Goal: Check status: Check status

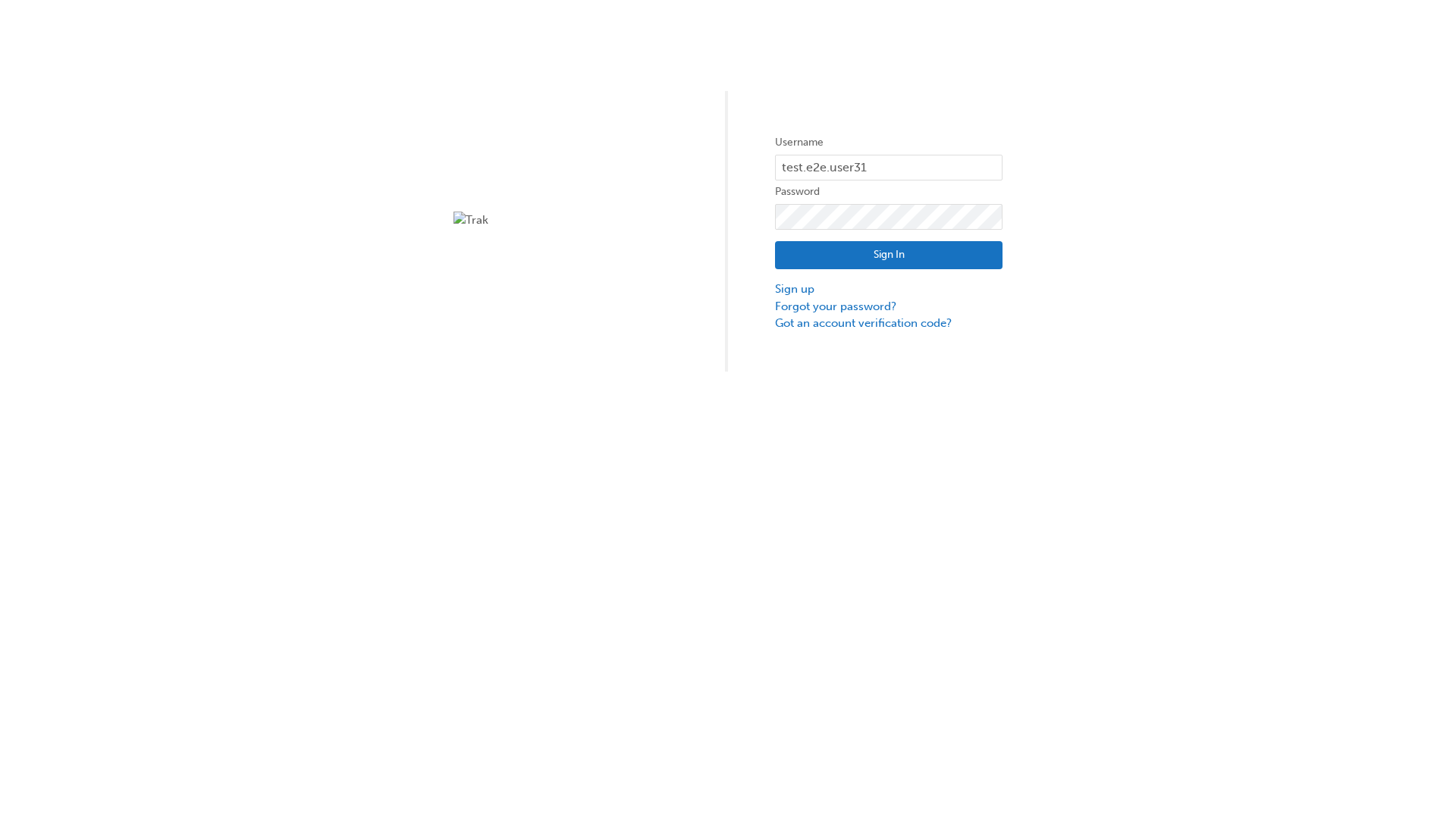
type input "test.e2e.user31"
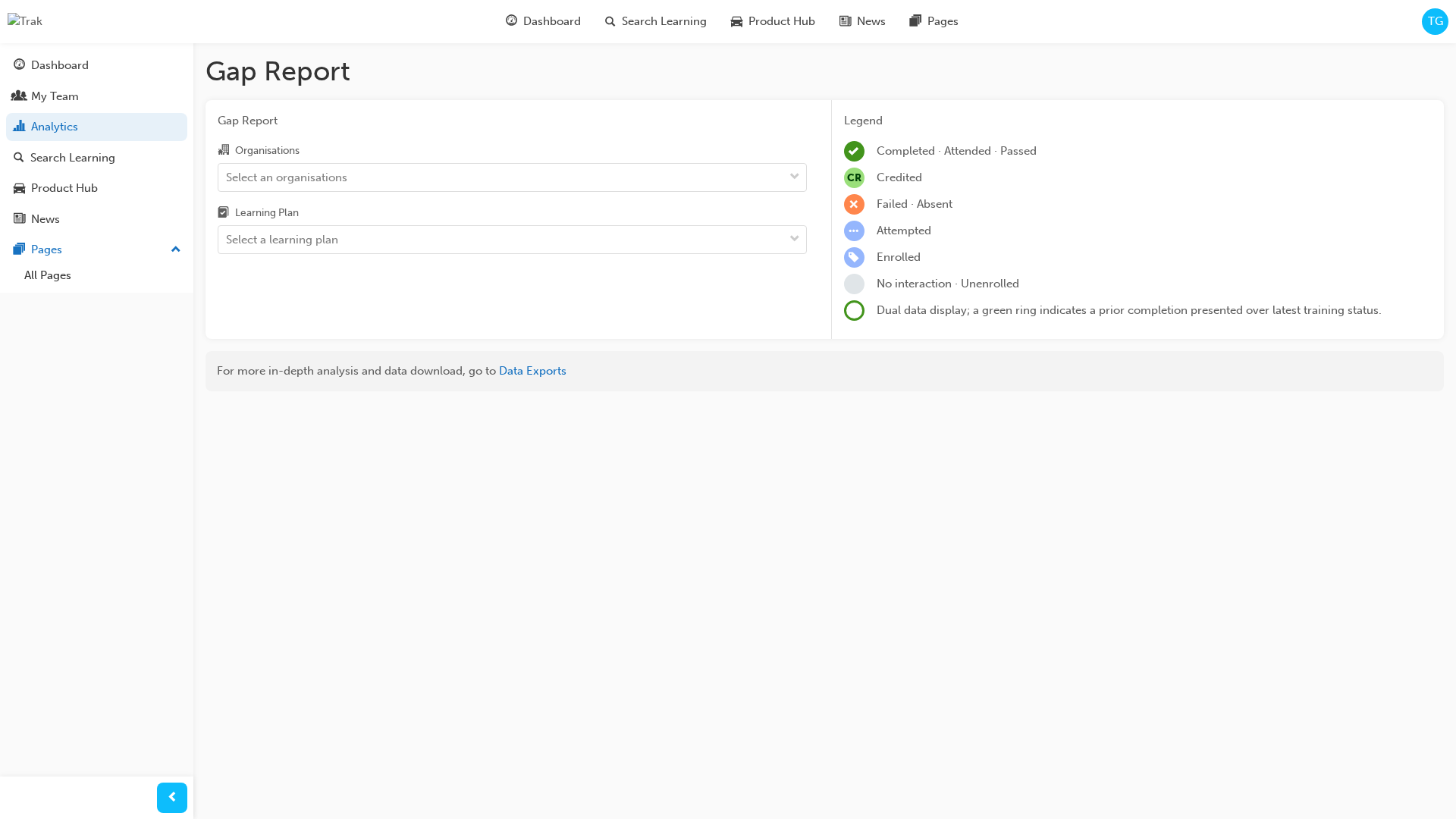
click at [227, 177] on input "Organisations Select an organisations" at bounding box center [227, 176] width 2 height 13
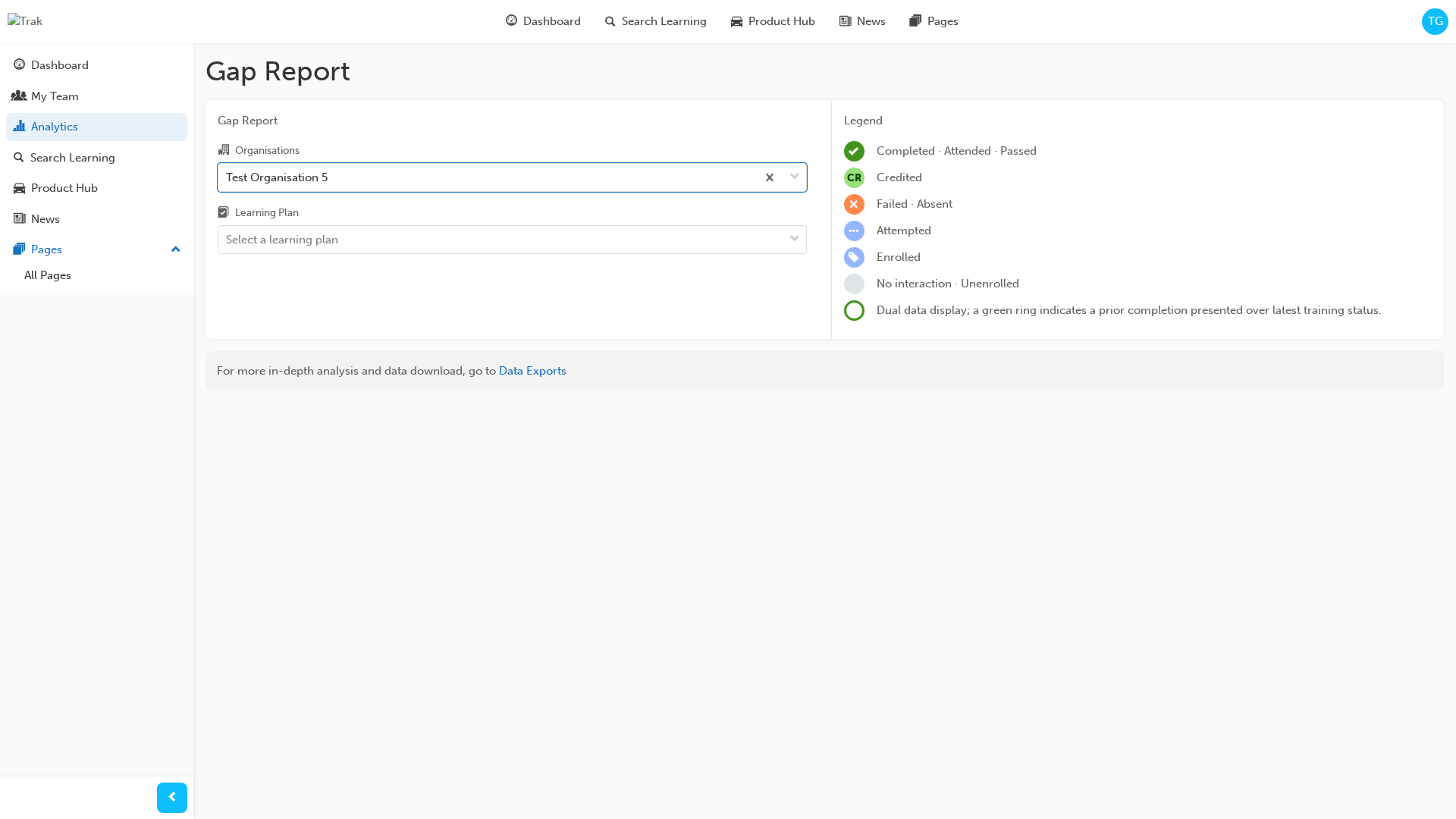
click at [227, 240] on input "Learning Plan Select a learning plan" at bounding box center [227, 240] width 2 height 13
